Goal: Information Seeking & Learning: Learn about a topic

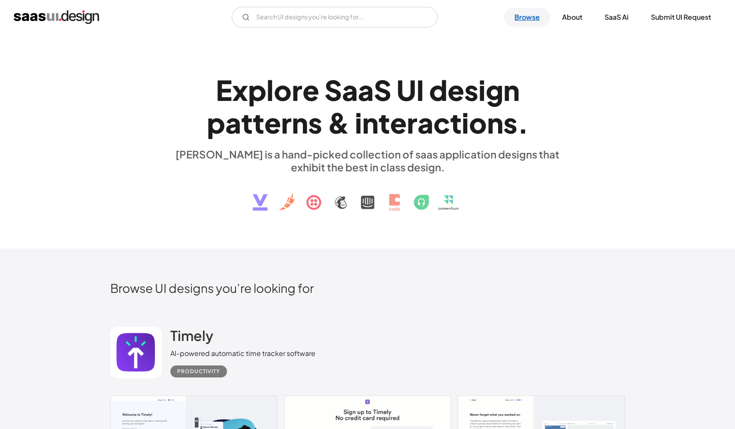
click at [528, 15] on link "Browse" at bounding box center [527, 17] width 46 height 19
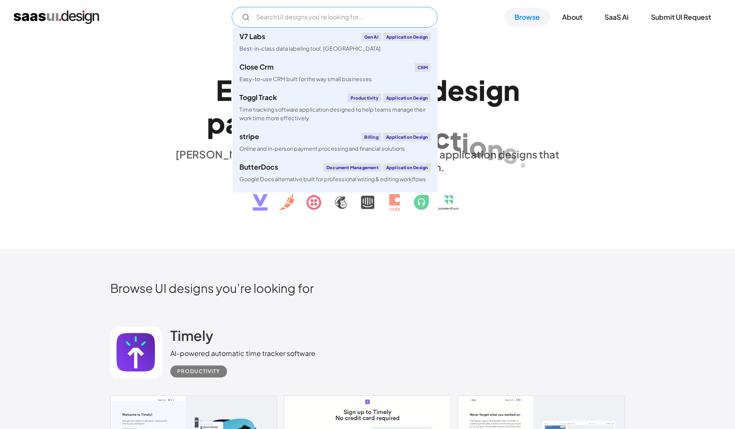
click at [321, 18] on input "Email Form" at bounding box center [335, 17] width 206 height 21
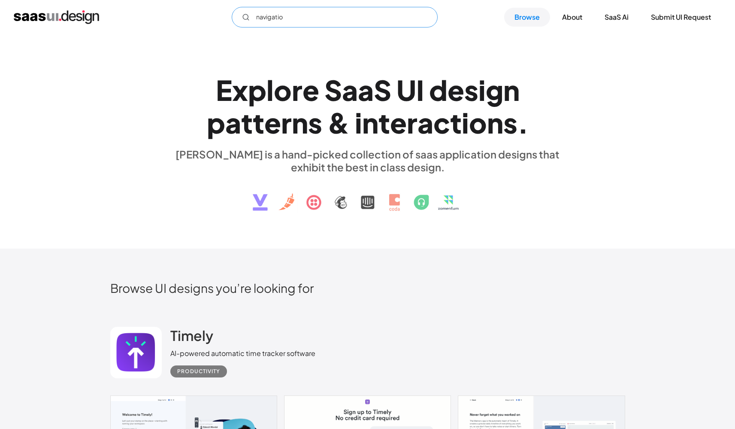
type input "navigation"
drag, startPoint x: 260, startPoint y: 18, endPoint x: 236, endPoint y: 18, distance: 24.5
click at [236, 18] on input "navigation" at bounding box center [335, 17] width 206 height 21
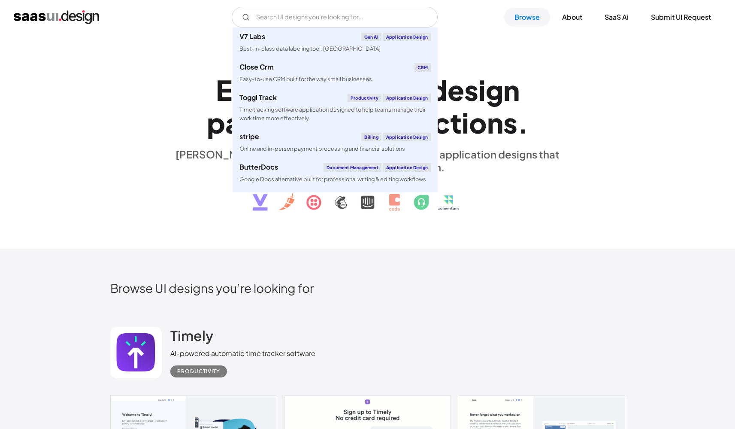
click at [604, 211] on div "E x p l o r e S a a S U I d e s i g n p a t t e r n s & i n t e r a c t i o n s…" at bounding box center [367, 142] width 515 height 154
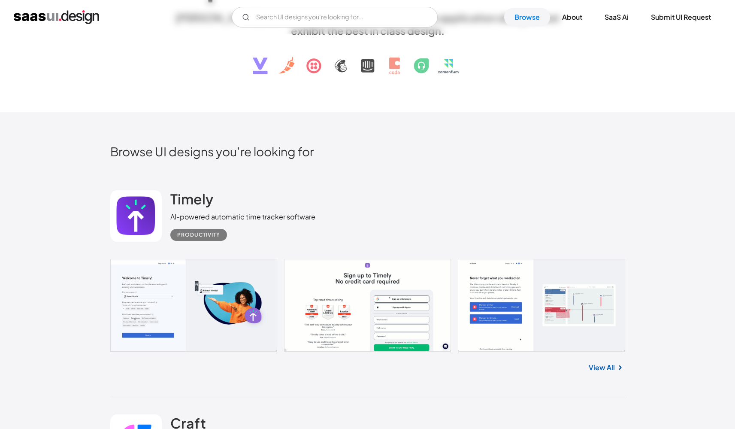
scroll to position [228, 0]
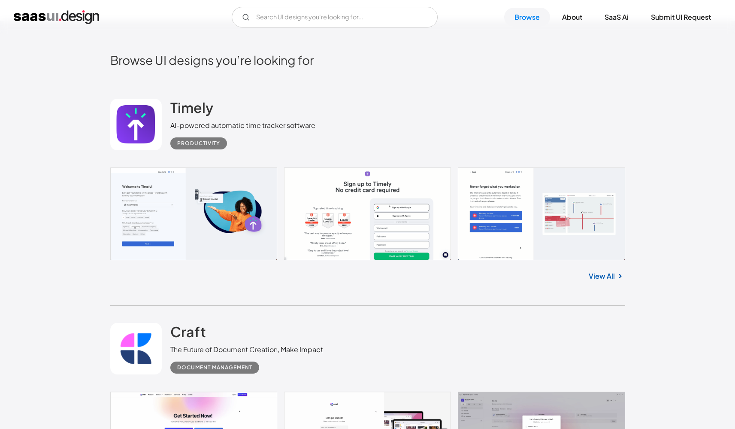
click at [178, 217] on link at bounding box center [367, 213] width 515 height 93
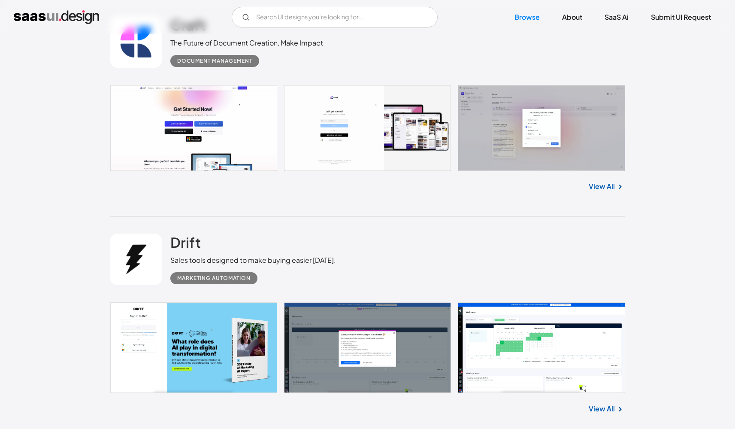
scroll to position [504, 0]
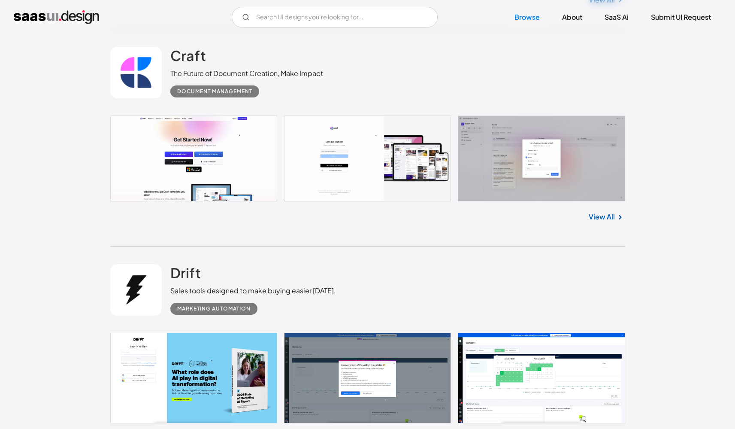
click at [599, 215] on link "View All" at bounding box center [602, 217] width 26 height 10
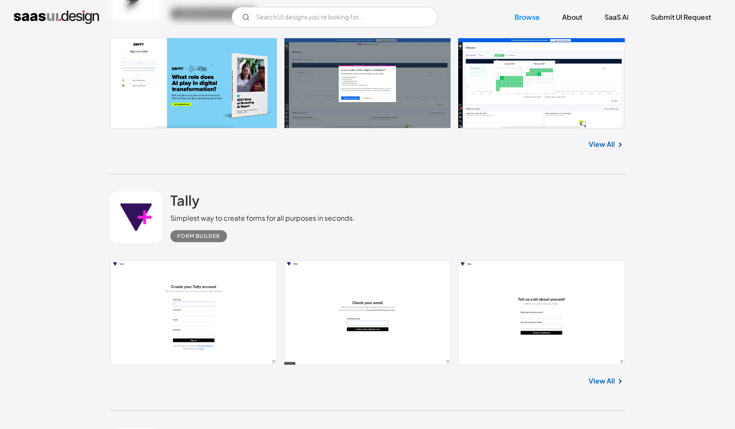
scroll to position [876, 0]
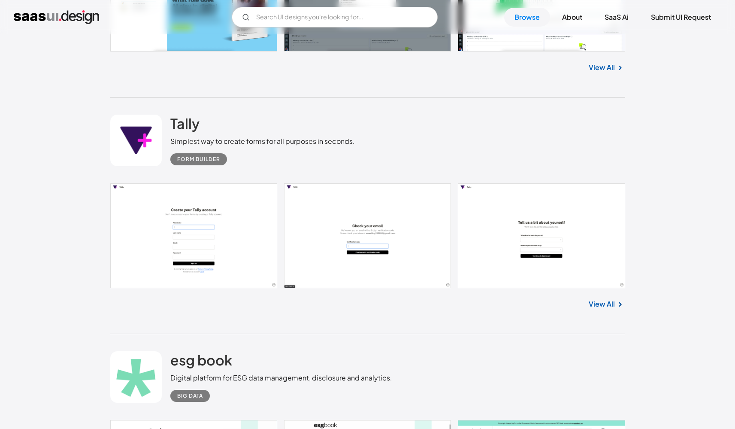
click at [597, 304] on link "View All" at bounding box center [602, 304] width 26 height 10
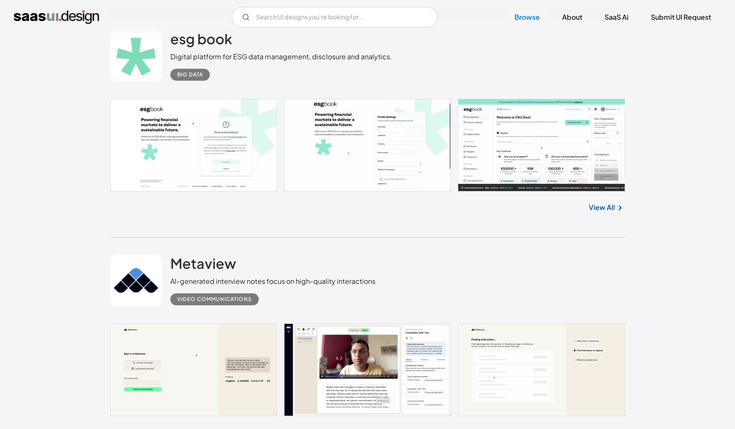
scroll to position [1243, 0]
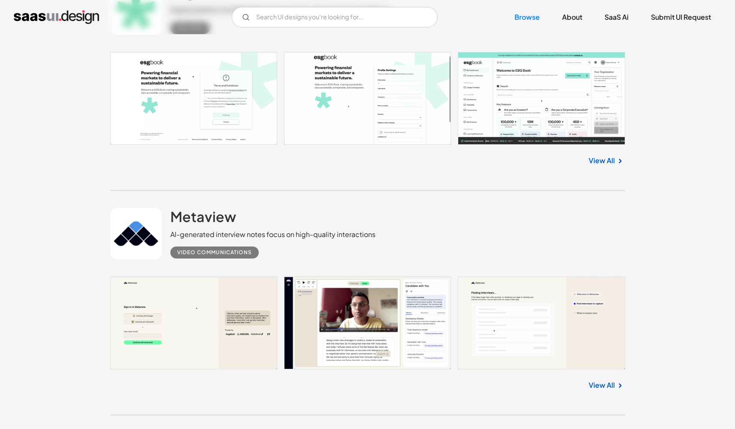
drag, startPoint x: 610, startPoint y: 160, endPoint x: 608, endPoint y: 177, distance: 17.3
click at [610, 161] on link "View All" at bounding box center [602, 160] width 26 height 10
drag, startPoint x: 597, startPoint y: 381, endPoint x: 603, endPoint y: 376, distance: 8.5
click at [597, 381] on link "View All" at bounding box center [602, 385] width 26 height 10
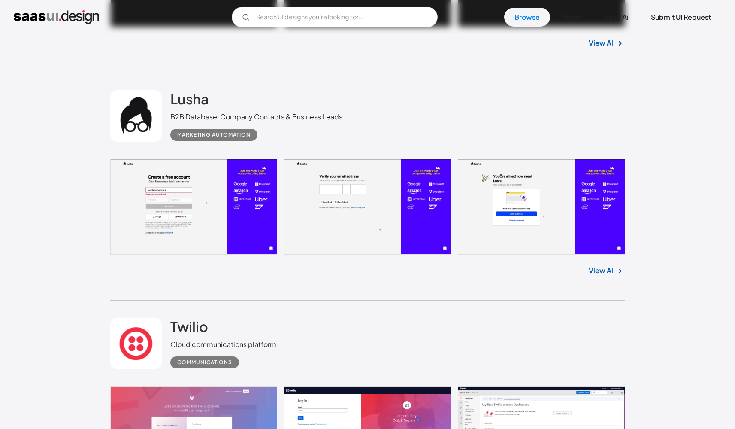
scroll to position [1894, 0]
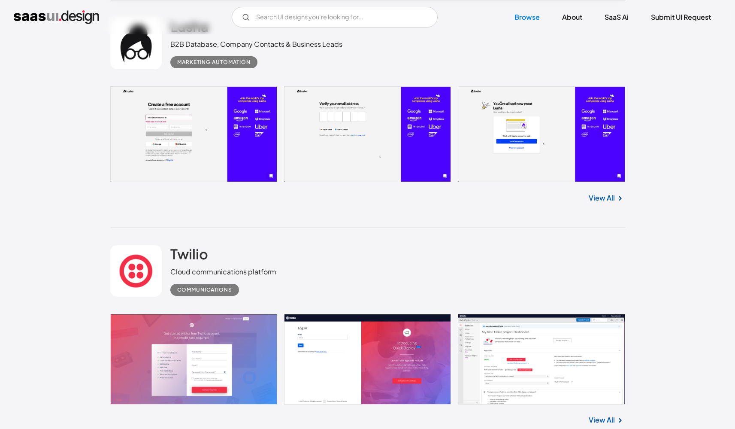
click at [612, 197] on link "View All" at bounding box center [602, 198] width 26 height 10
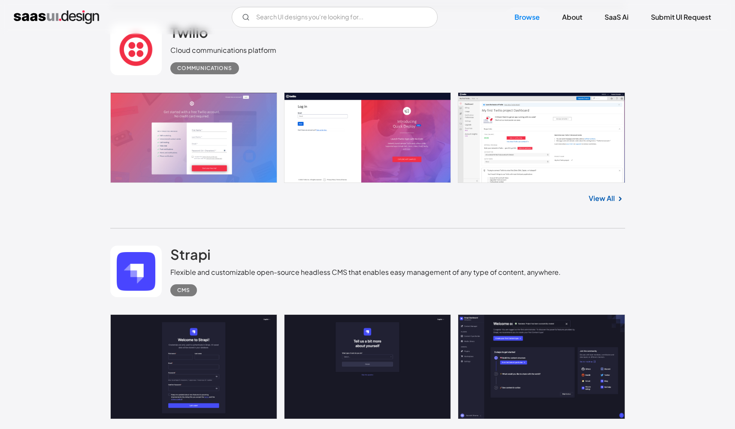
scroll to position [2127, 0]
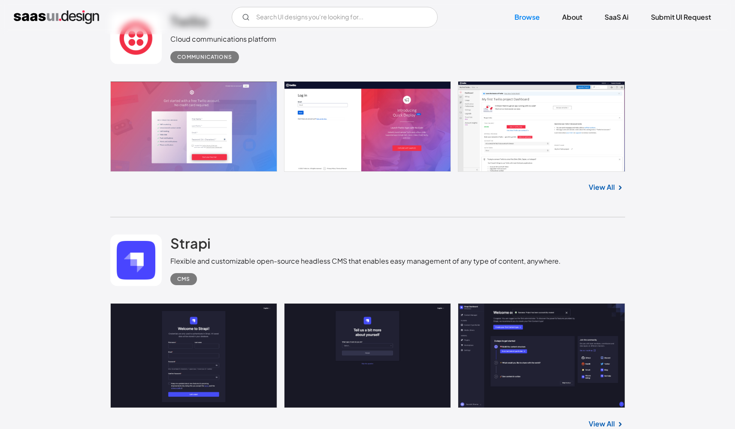
click at [609, 186] on link "View All" at bounding box center [602, 187] width 26 height 10
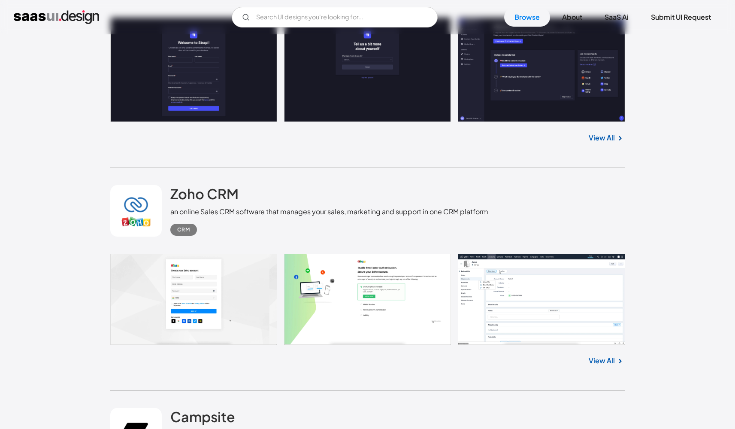
click at [610, 135] on link "View All" at bounding box center [602, 138] width 26 height 10
click at [602, 358] on link "View All" at bounding box center [602, 360] width 26 height 10
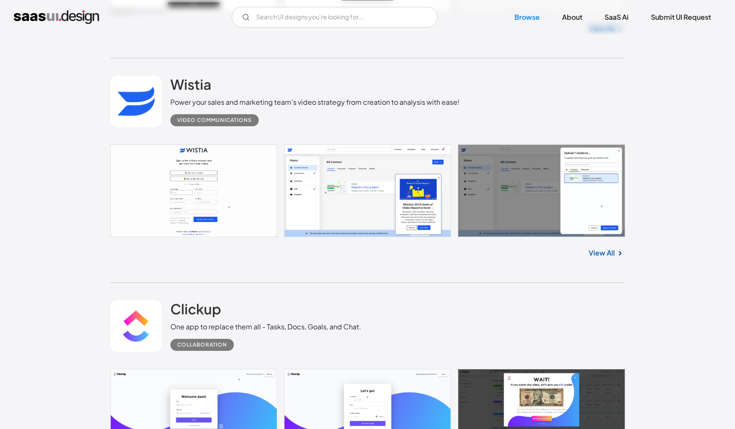
scroll to position [3097, 0]
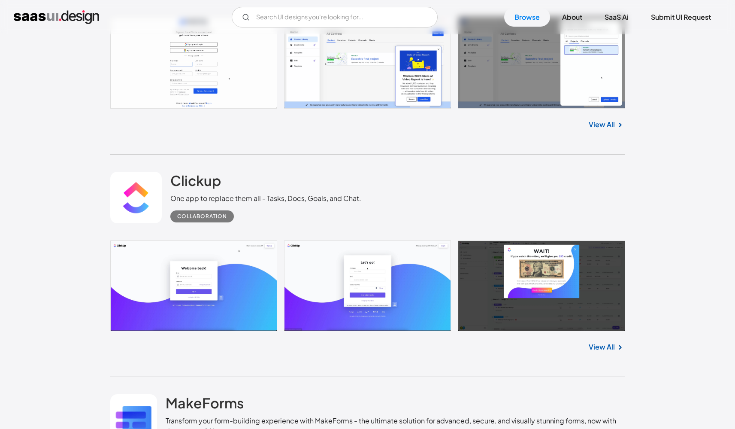
click at [606, 126] on link "View All" at bounding box center [602, 124] width 26 height 10
click at [602, 347] on link "View All" at bounding box center [602, 347] width 26 height 10
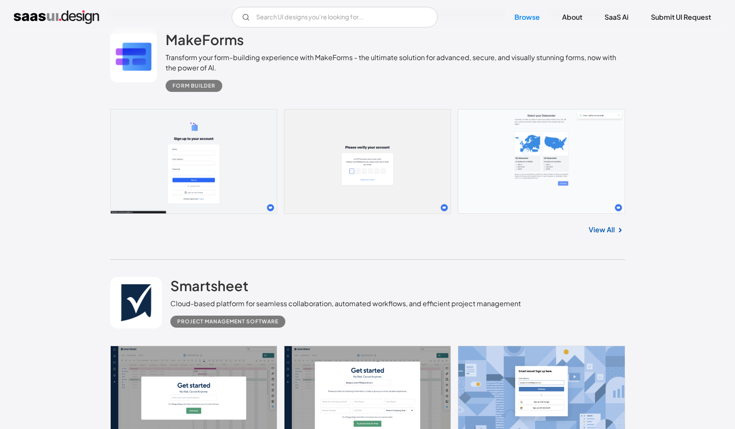
scroll to position [3463, 0]
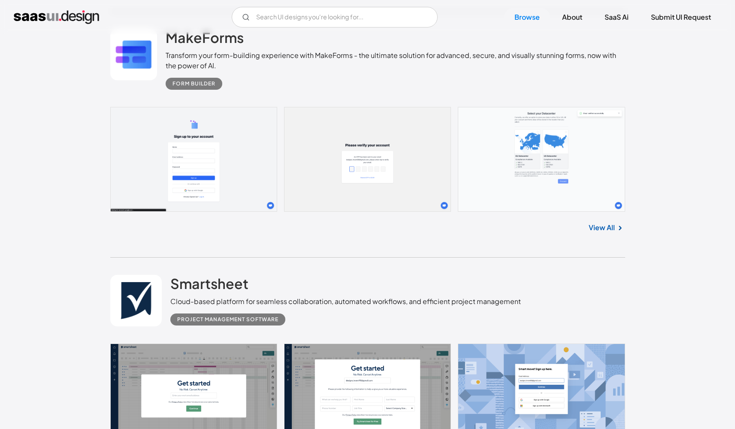
click at [609, 226] on link "View All" at bounding box center [602, 227] width 26 height 10
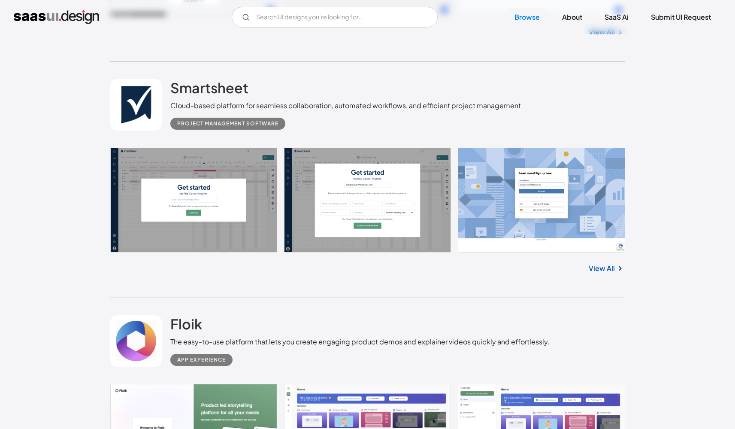
click at [604, 267] on link "View All" at bounding box center [602, 268] width 26 height 10
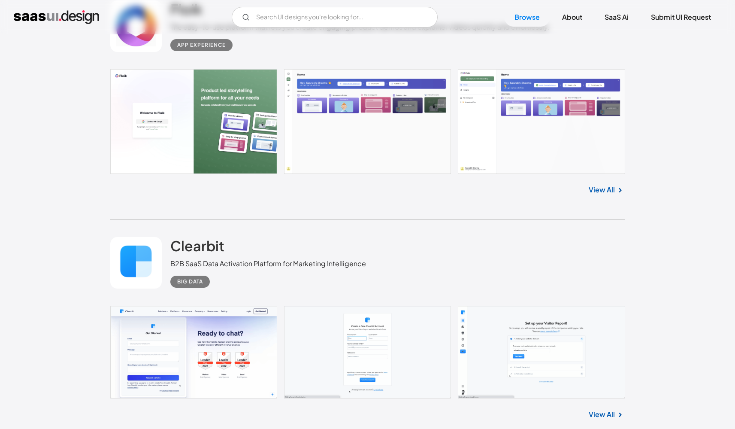
drag, startPoint x: 609, startPoint y: 188, endPoint x: 606, endPoint y: 194, distance: 6.8
click at [609, 189] on link "View All" at bounding box center [602, 190] width 26 height 10
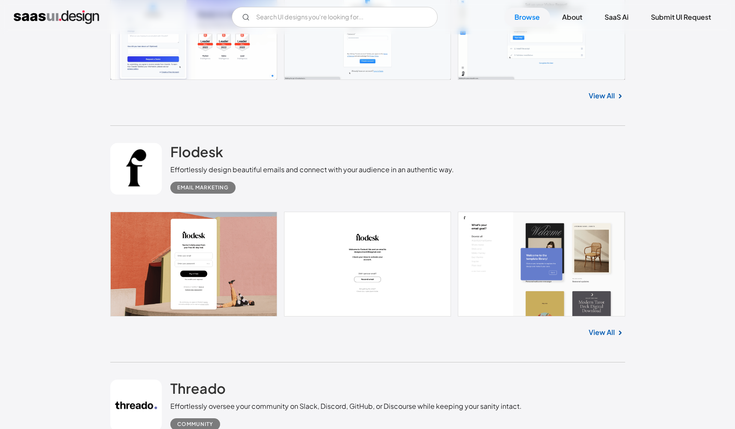
scroll to position [4295, 0]
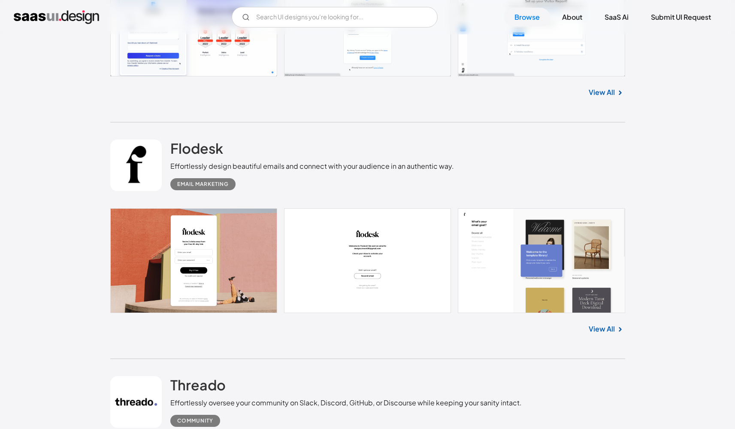
click at [606, 95] on link "View All" at bounding box center [602, 92] width 26 height 10
click at [597, 329] on link "View All" at bounding box center [602, 329] width 26 height 10
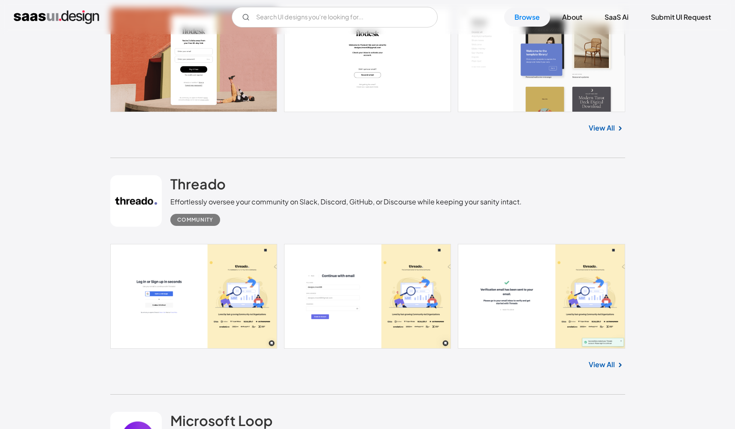
scroll to position [4498, 0]
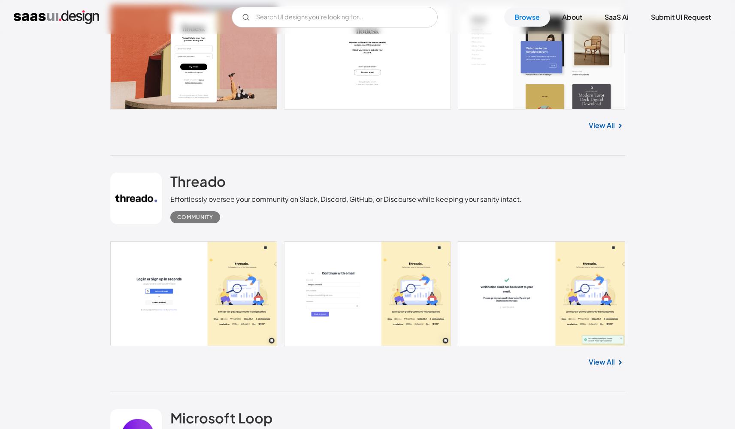
click at [589, 360] on link "View All" at bounding box center [602, 362] width 26 height 10
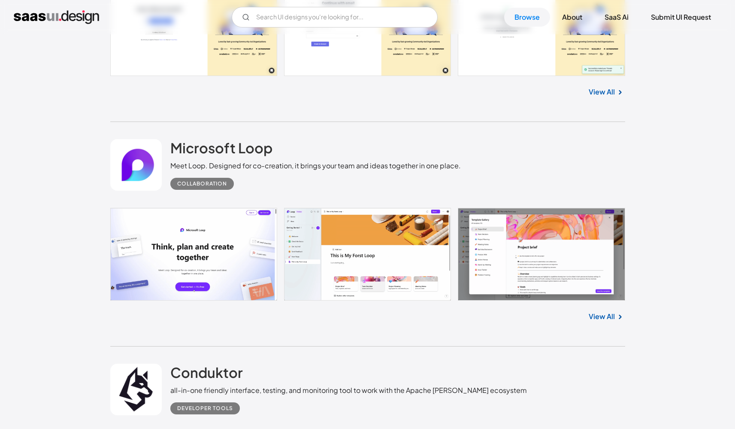
scroll to position [4769, 0]
click at [593, 317] on link "View All" at bounding box center [602, 316] width 26 height 10
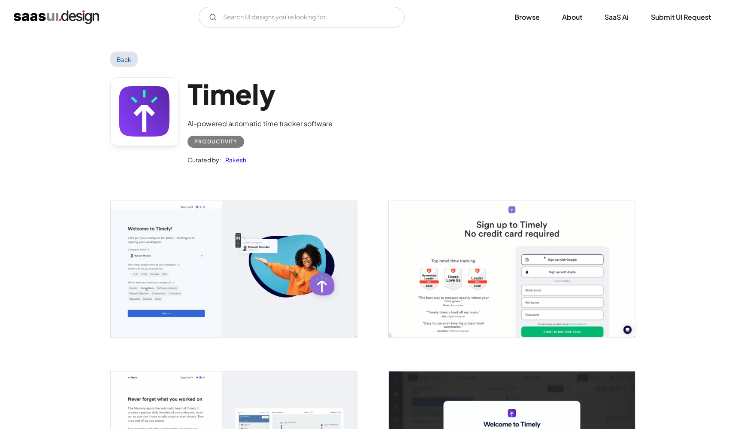
click at [286, 255] on img "open lightbox" at bounding box center [234, 269] width 246 height 136
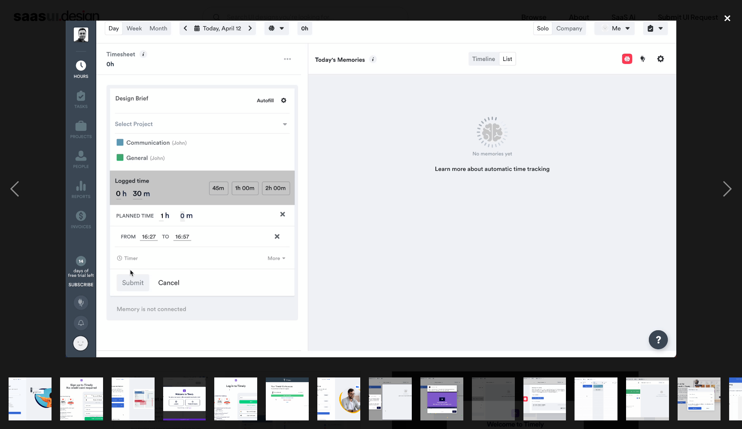
click at [728, 18] on div "close lightbox" at bounding box center [726, 18] width 29 height 19
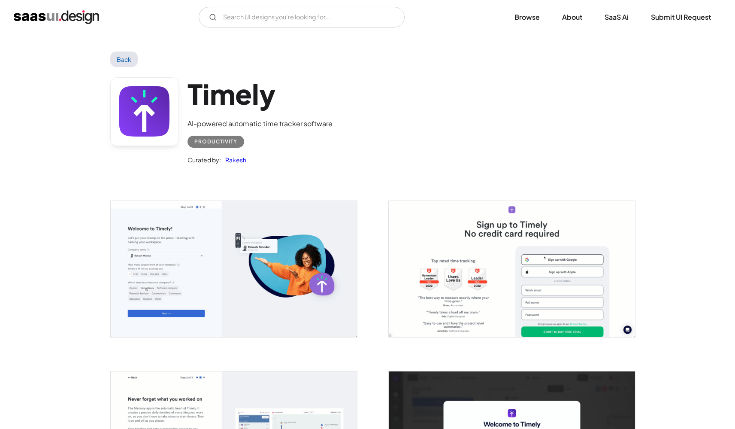
click at [121, 56] on link "Back" at bounding box center [124, 59] width 28 height 15
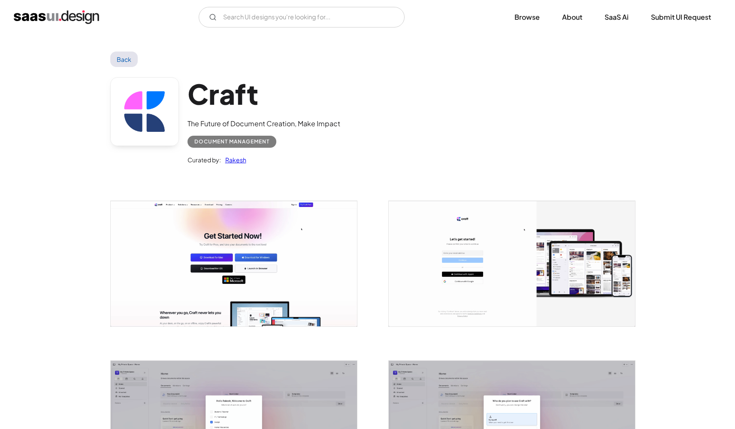
click at [251, 261] on img "open lightbox" at bounding box center [234, 263] width 246 height 125
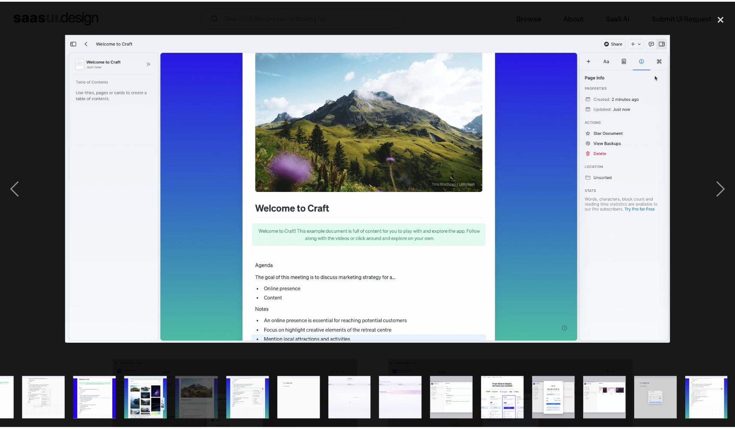
scroll to position [0, 553]
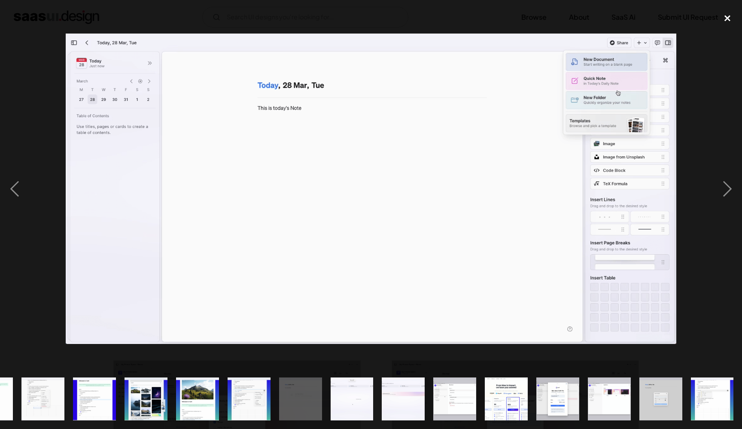
click at [727, 19] on div "close lightbox" at bounding box center [726, 18] width 29 height 19
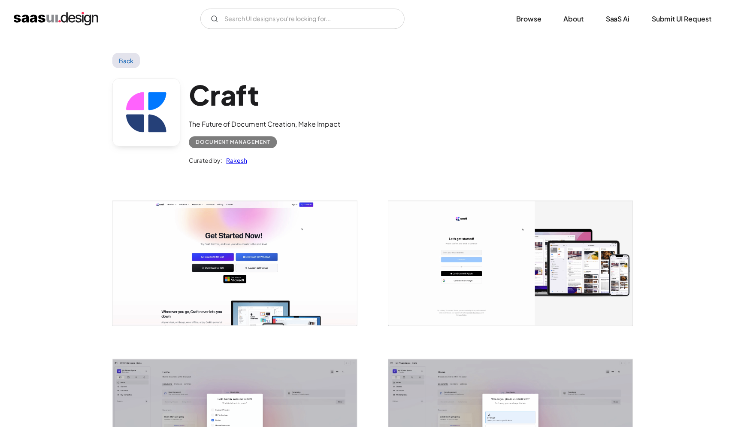
scroll to position [0, 0]
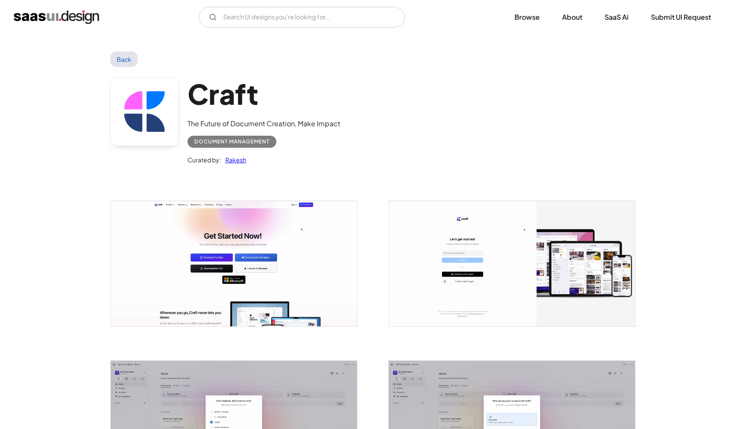
click at [120, 55] on link "Back" at bounding box center [124, 59] width 28 height 15
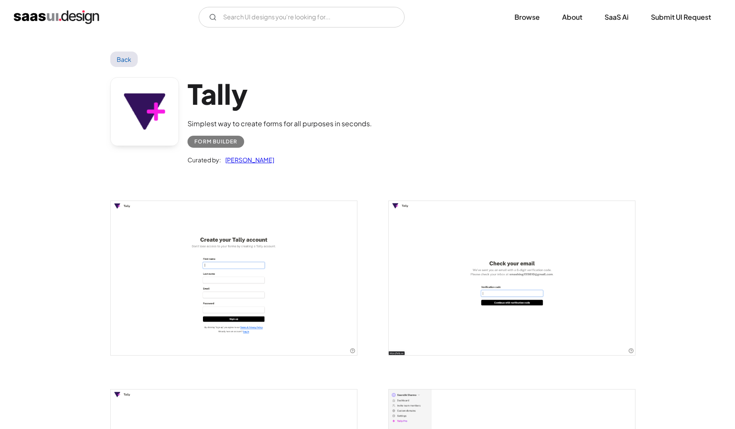
click at [297, 290] on img "open lightbox" at bounding box center [234, 278] width 246 height 154
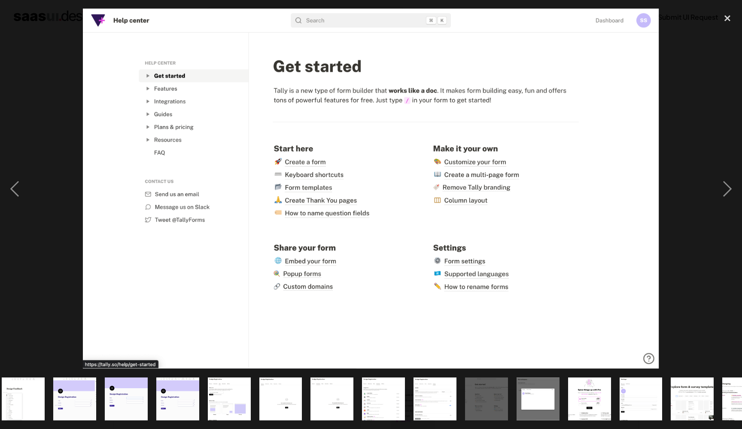
scroll to position [0, 296]
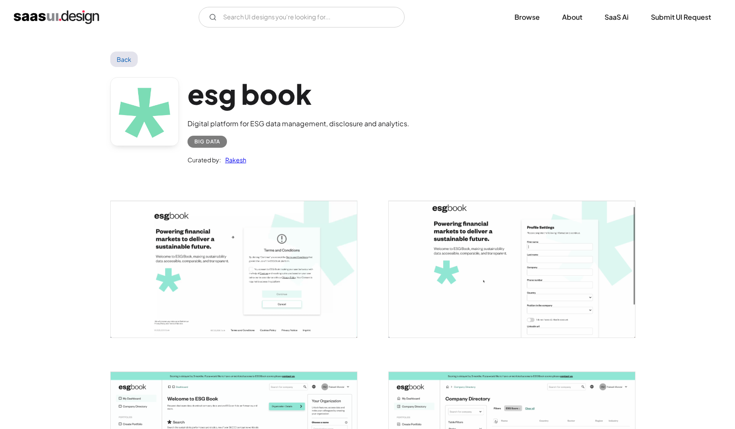
click at [242, 255] on img "open lightbox" at bounding box center [234, 269] width 246 height 136
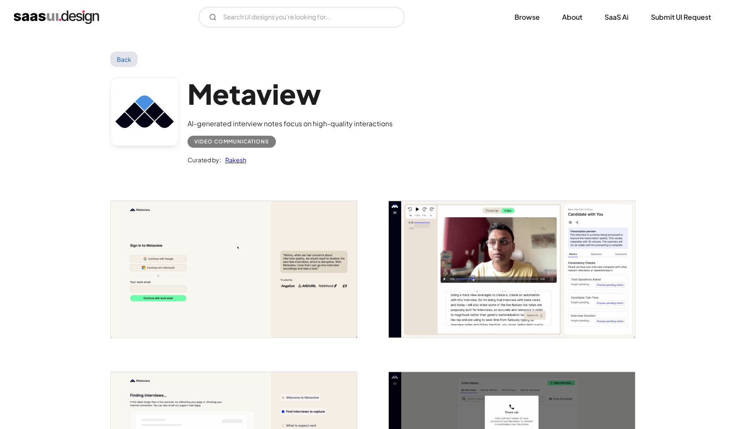
click at [225, 235] on img "open lightbox" at bounding box center [234, 269] width 246 height 136
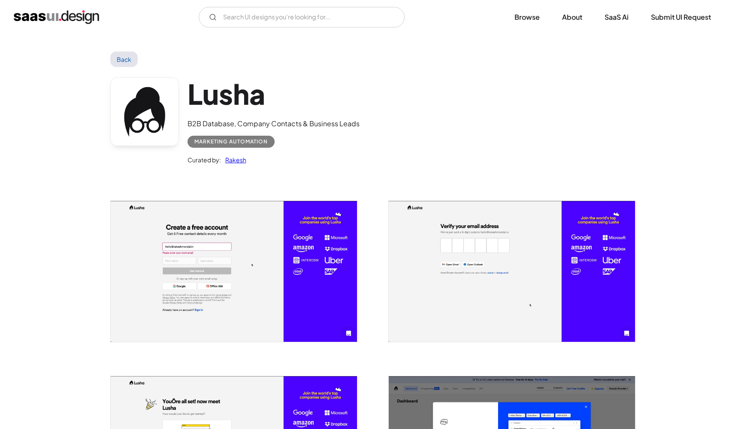
click at [268, 252] on img "open lightbox" at bounding box center [234, 271] width 246 height 141
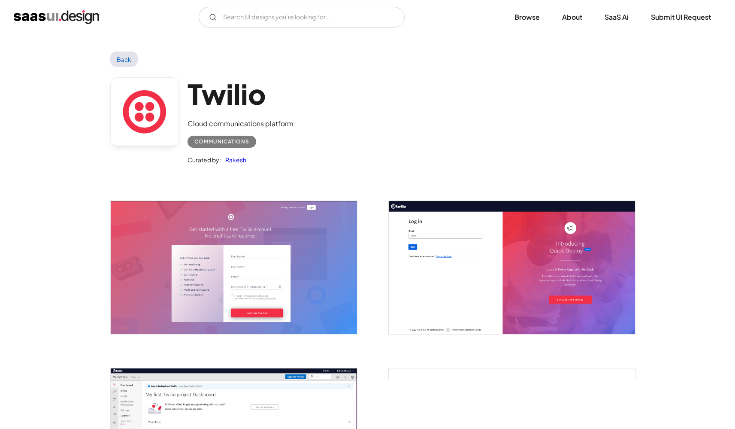
click at [309, 247] on img "open lightbox" at bounding box center [234, 267] width 246 height 133
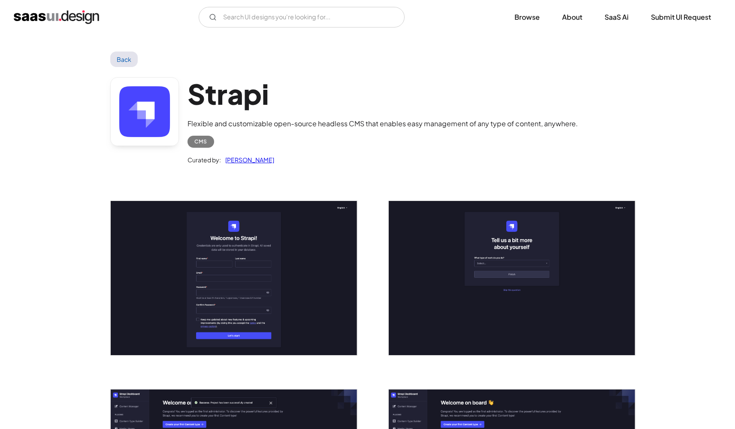
click at [264, 229] on img "open lightbox" at bounding box center [234, 278] width 246 height 154
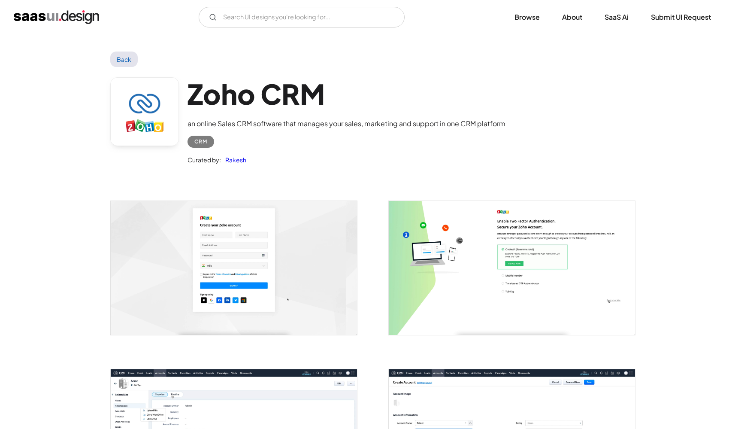
click at [201, 241] on img "open lightbox" at bounding box center [234, 267] width 246 height 133
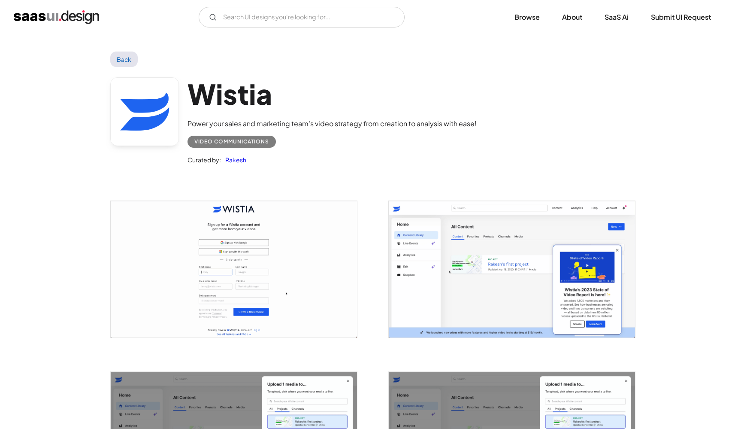
click at [239, 251] on img "open lightbox" at bounding box center [234, 269] width 246 height 136
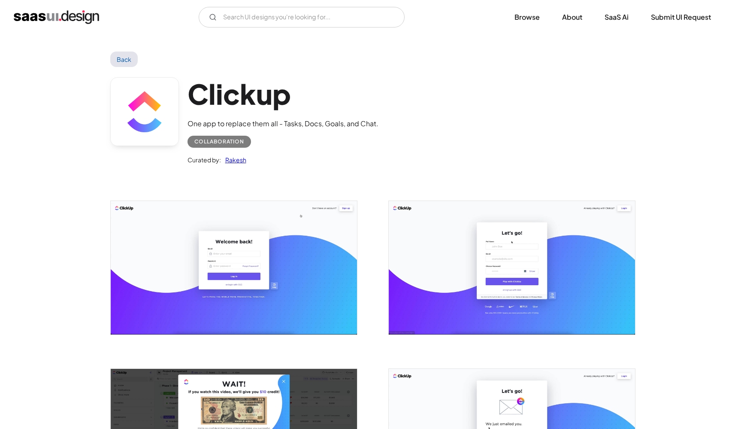
click at [269, 272] on img "open lightbox" at bounding box center [234, 267] width 246 height 133
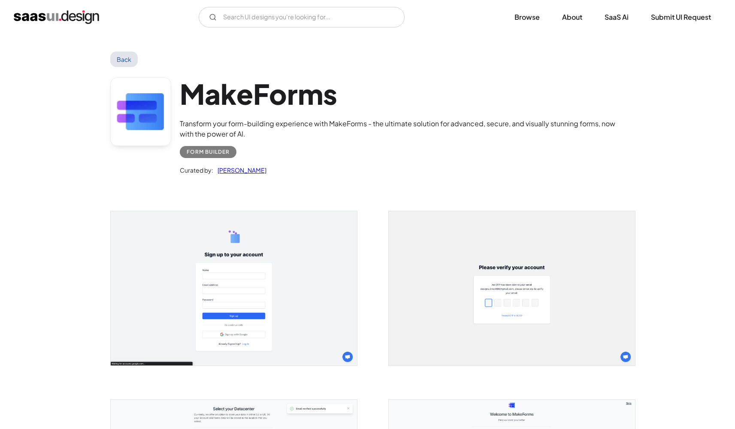
click at [227, 293] on img "open lightbox" at bounding box center [234, 288] width 246 height 154
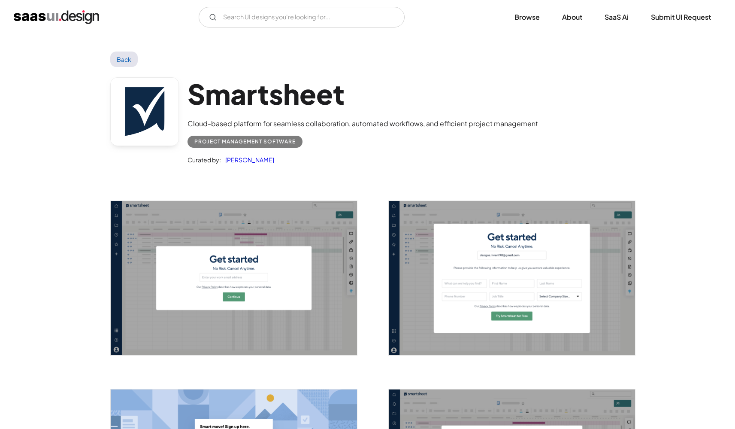
click at [237, 281] on img "open lightbox" at bounding box center [234, 278] width 246 height 154
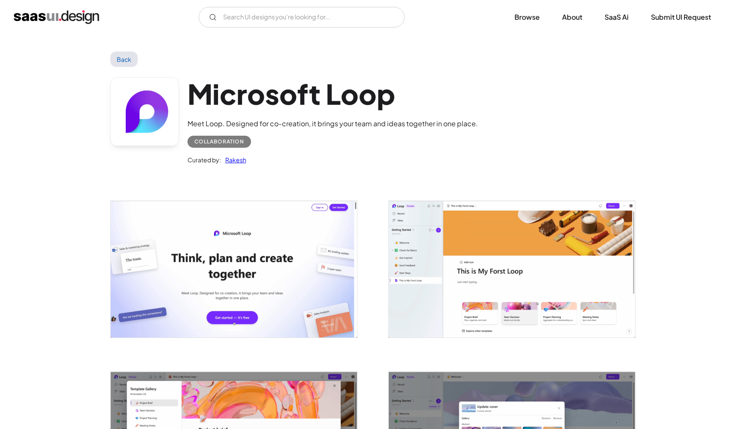
click at [274, 256] on img "open lightbox" at bounding box center [234, 269] width 246 height 136
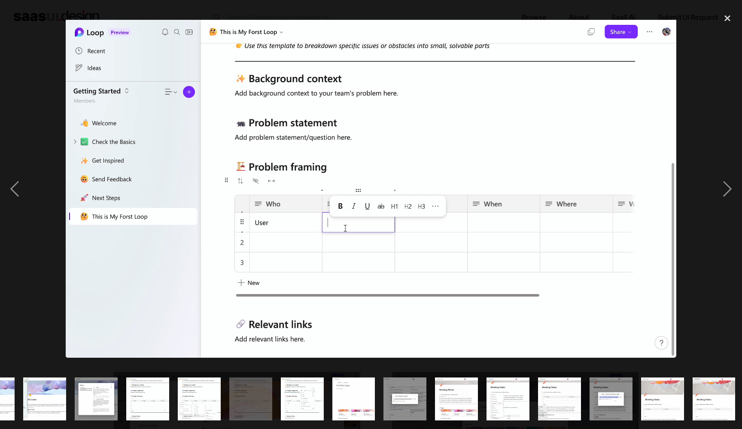
scroll to position [0, 553]
